Goal: Check status

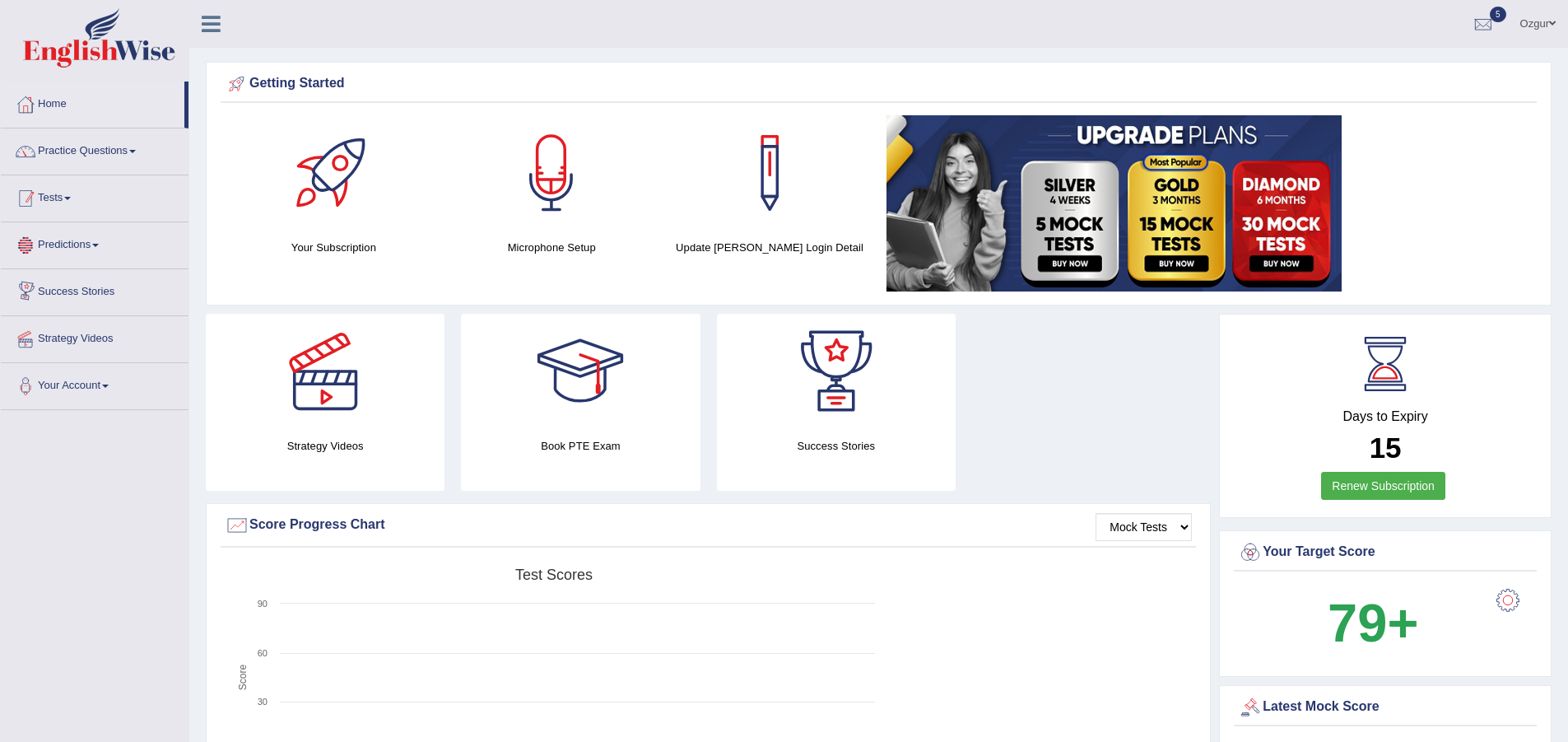
click at [129, 190] on link "Tests" at bounding box center [95, 196] width 188 height 41
click at [52, 291] on link "History" at bounding box center [107, 295] width 154 height 30
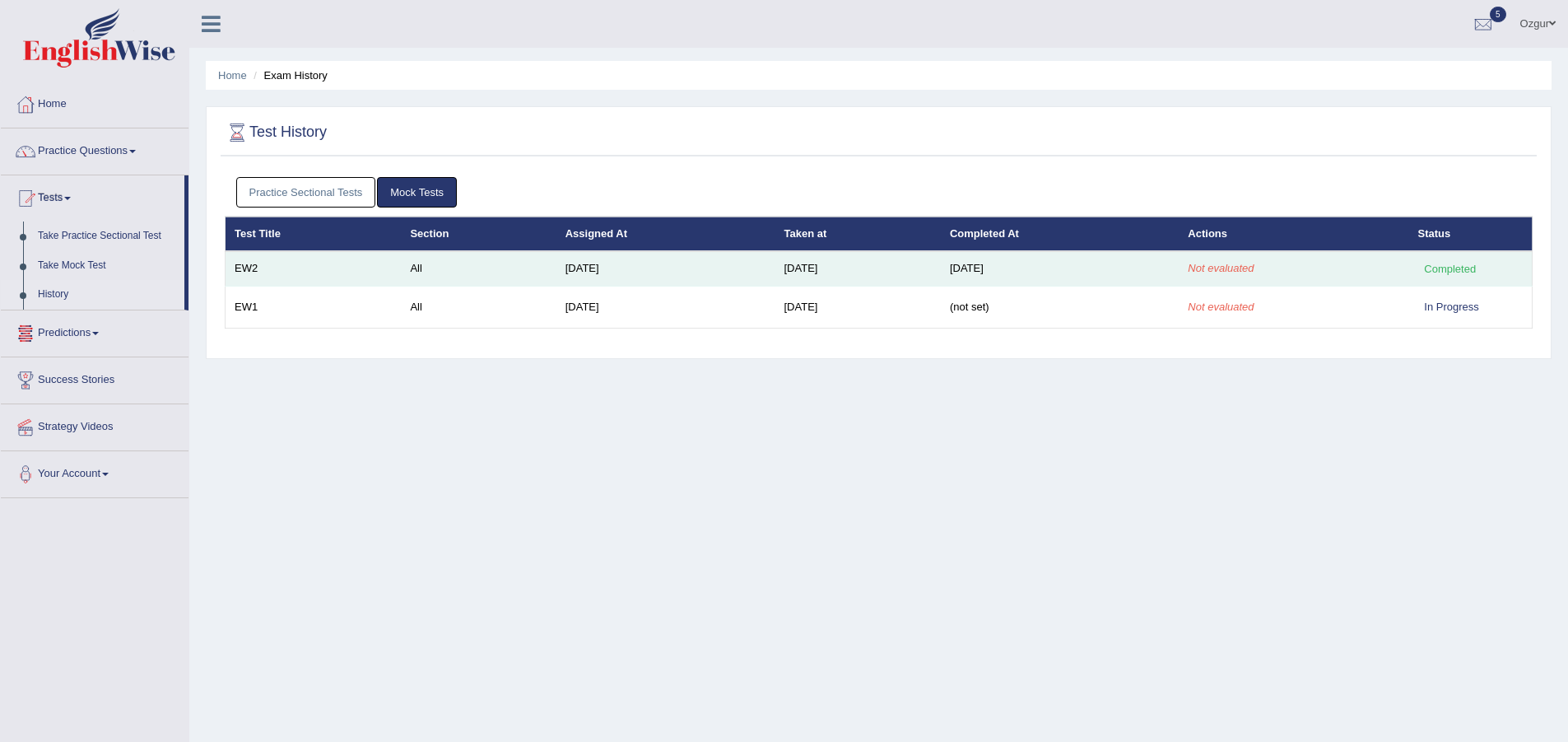
click at [1490, 278] on td "Completed" at bounding box center [1471, 268] width 124 height 35
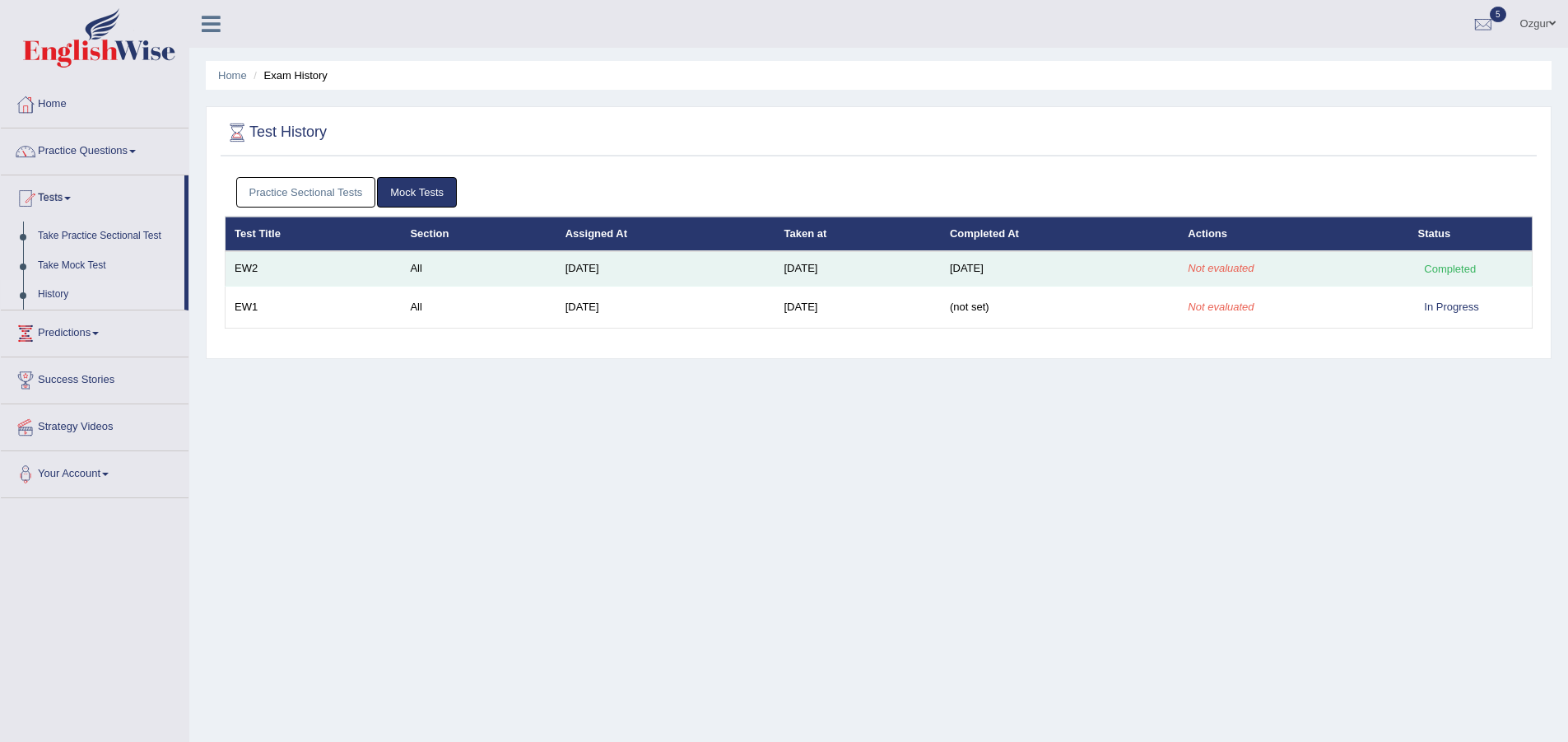
click at [1215, 266] on em "Not evaluated" at bounding box center [1220, 267] width 66 height 12
drag, startPoint x: 1196, startPoint y: 271, endPoint x: 1109, endPoint y: 280, distance: 87.5
click at [1181, 276] on tr "EW2 All Sep 25, 2025 Oct 10, 2025 Oct 10, 2025 Not evaluated Completed" at bounding box center [879, 268] width 1307 height 35
click at [1076, 278] on td "Oct 10, 2025" at bounding box center [1060, 268] width 238 height 35
click at [1041, 270] on td "Oct 10, 2025" at bounding box center [1060, 268] width 238 height 35
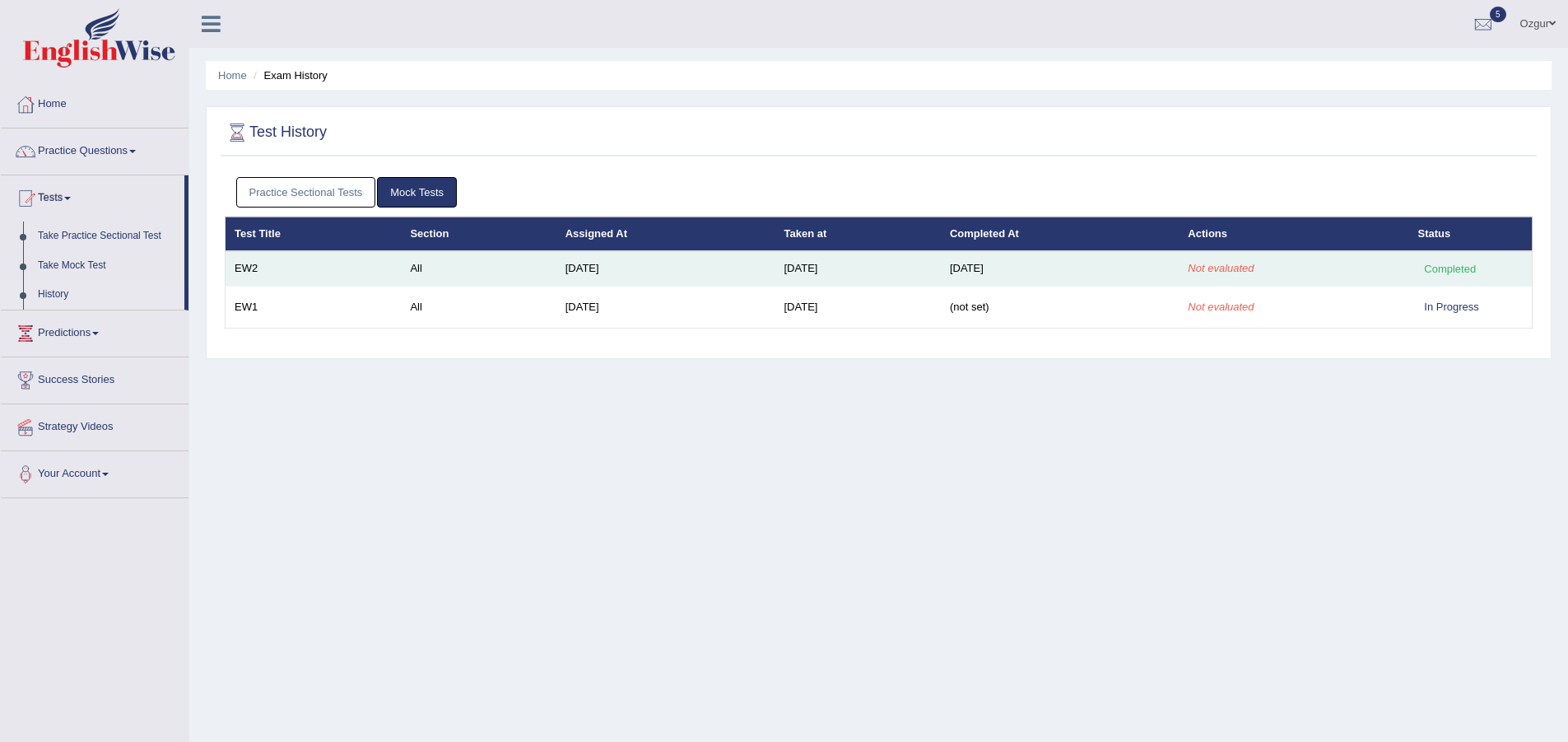
click at [992, 264] on td "Oct 10, 2025" at bounding box center [1060, 268] width 238 height 35
click at [986, 264] on td "Oct 10, 2025" at bounding box center [1060, 268] width 238 height 35
